Goal: Information Seeking & Learning: Learn about a topic

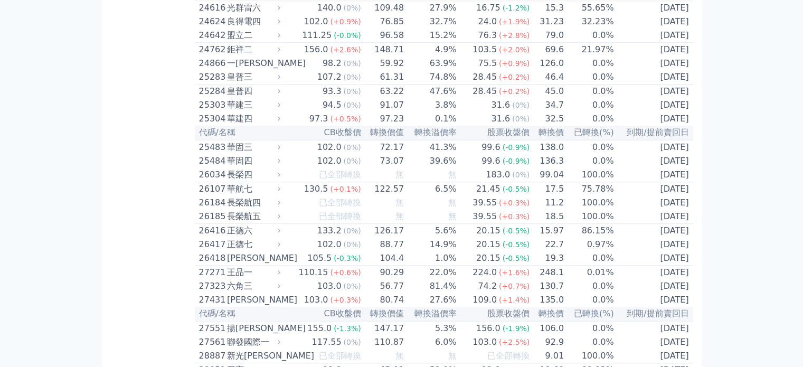
scroll to position [1050, 0]
drag, startPoint x: 196, startPoint y: 49, endPoint x: 707, endPoint y: 62, distance: 510.9
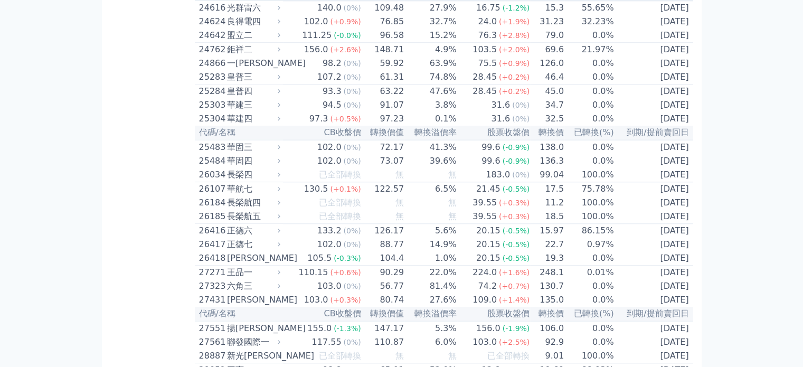
drag, startPoint x: 198, startPoint y: 47, endPoint x: 689, endPoint y: 64, distance: 491.5
copy table "40254 lore 738.2 (-5.8%) 585.09 -4.0% 42.65 (-6.5%) 48.3 6.5% 7714-43-40 ipsum …"
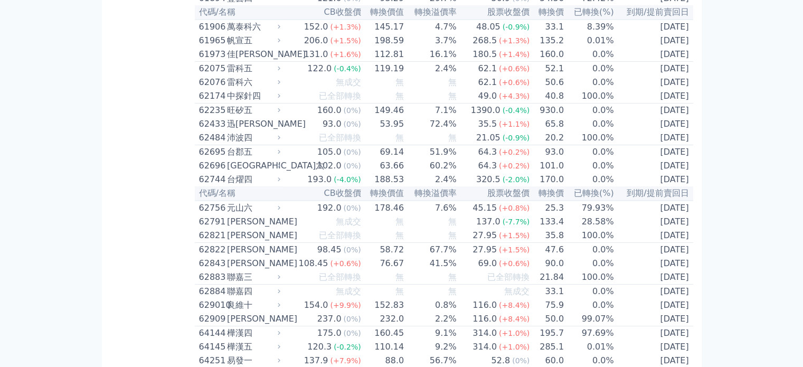
drag, startPoint x: 541, startPoint y: 184, endPoint x: 560, endPoint y: 188, distance: 18.9
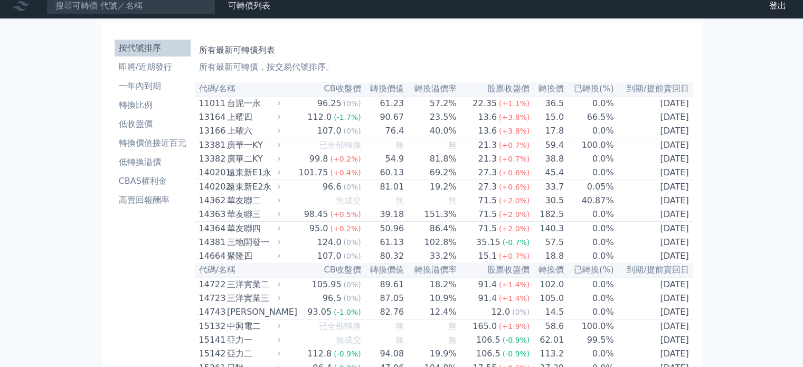
scroll to position [0, 0]
